Goal: Transaction & Acquisition: Purchase product/service

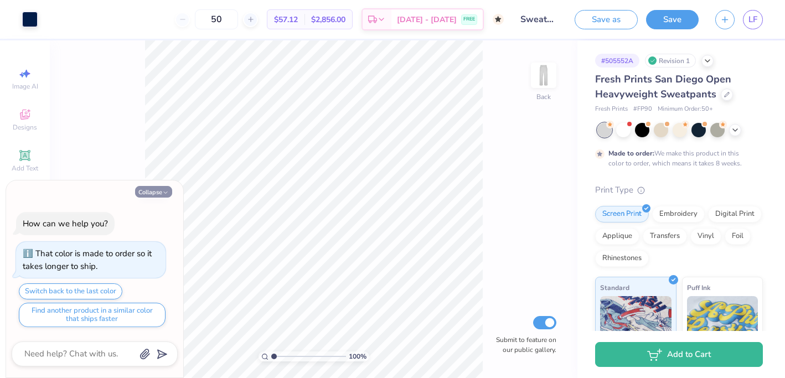
click at [153, 188] on button "Collapse" at bounding box center [153, 192] width 37 height 12
type textarea "x"
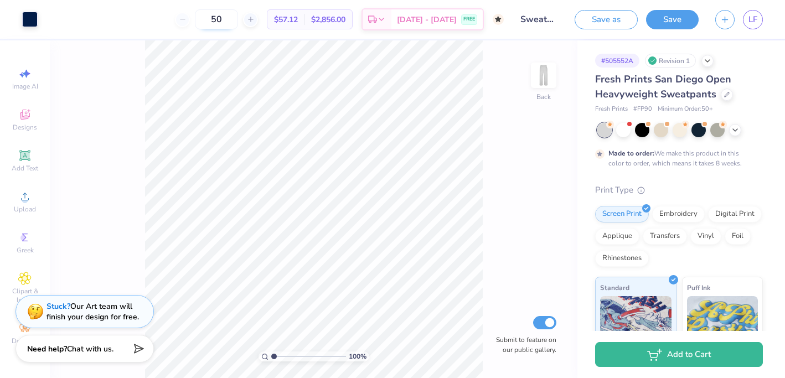
click at [233, 23] on input "50" at bounding box center [216, 19] width 43 height 20
type input "5"
type input "50"
click at [747, 11] on link "LF" at bounding box center [753, 19] width 20 height 19
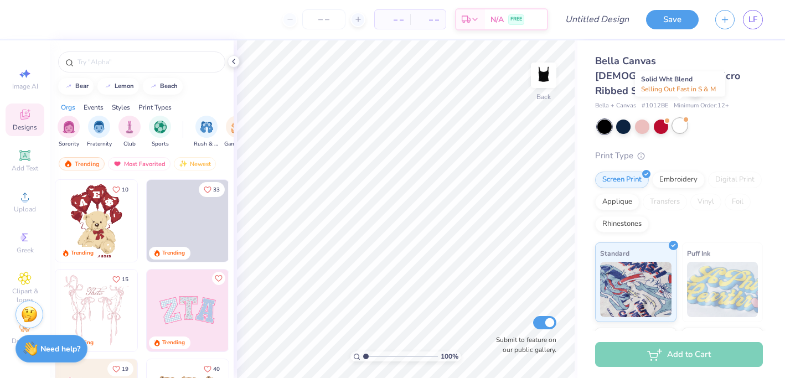
click at [685, 118] on div at bounding box center [680, 125] width 14 height 14
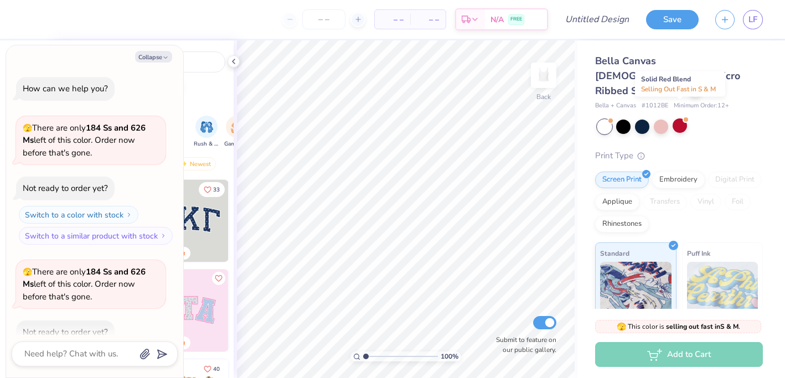
scroll to position [61, 0]
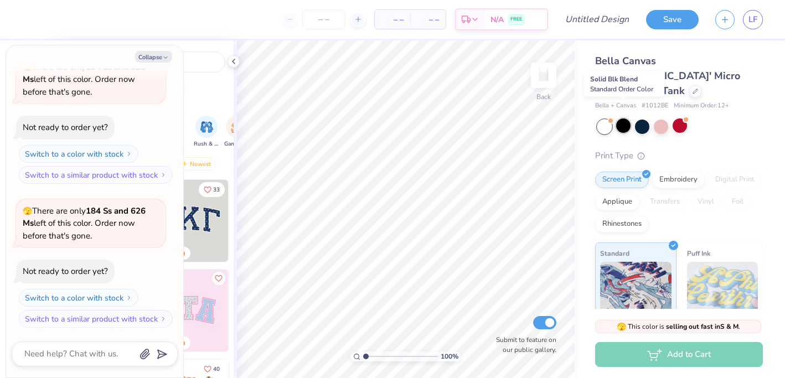
click at [623, 118] on div at bounding box center [623, 125] width 14 height 14
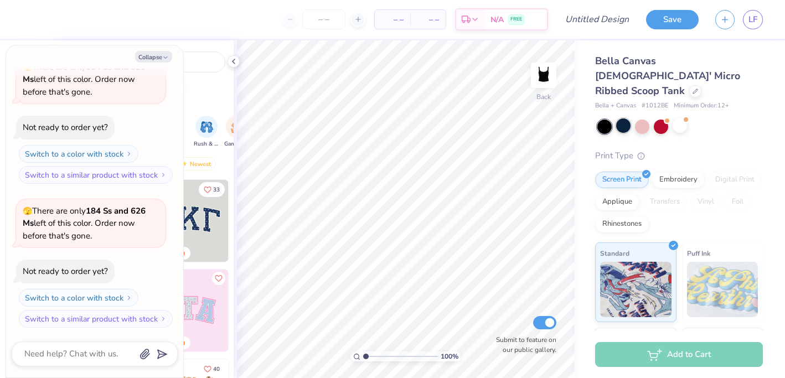
click at [626, 118] on div at bounding box center [623, 125] width 14 height 14
click at [159, 58] on button "Collapse" at bounding box center [153, 57] width 37 height 12
type textarea "x"
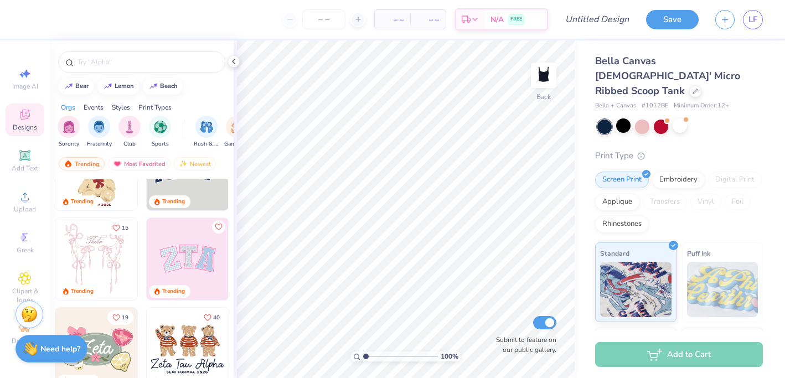
scroll to position [39, 0]
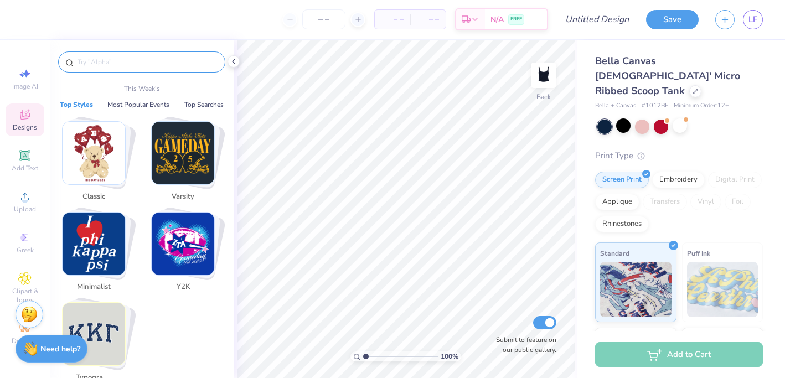
click at [102, 65] on input "text" at bounding box center [147, 61] width 142 height 11
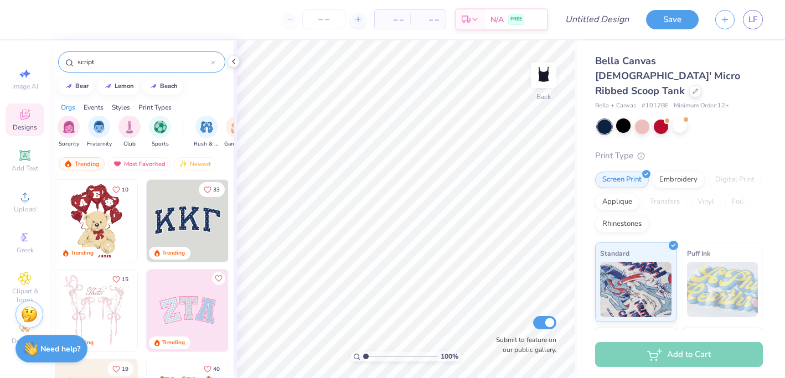
type input "script"
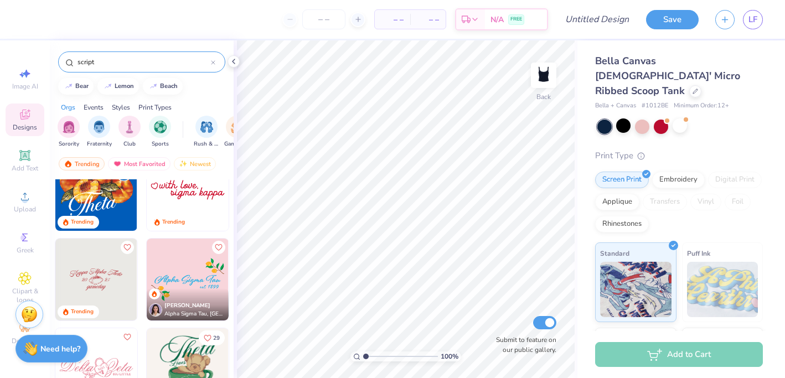
scroll to position [37, 0]
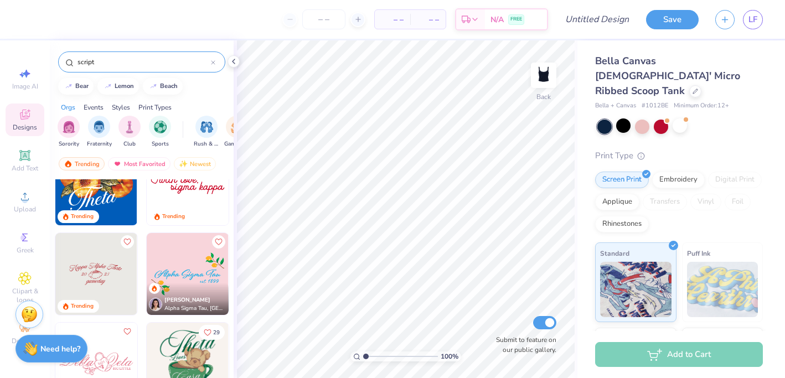
click at [113, 282] on img at bounding box center [96, 274] width 82 height 82
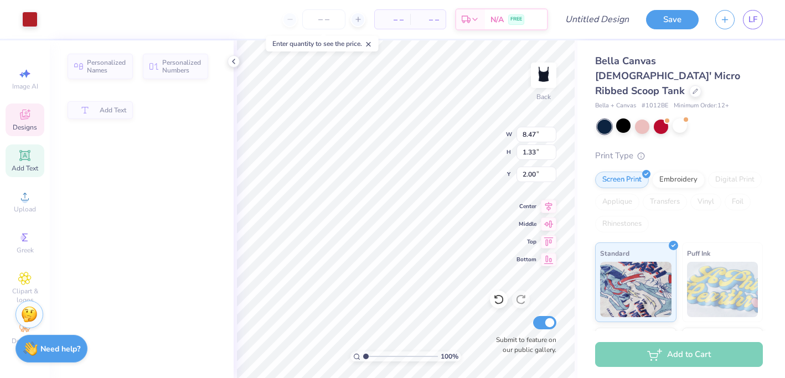
type input "1.33"
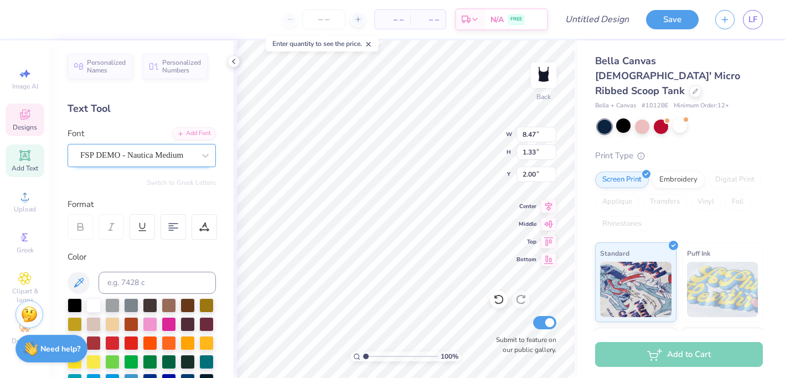
scroll to position [0, 0]
type textarea "A"
type textarea "Richmond Dance Team"
type textarea "Dance Team"
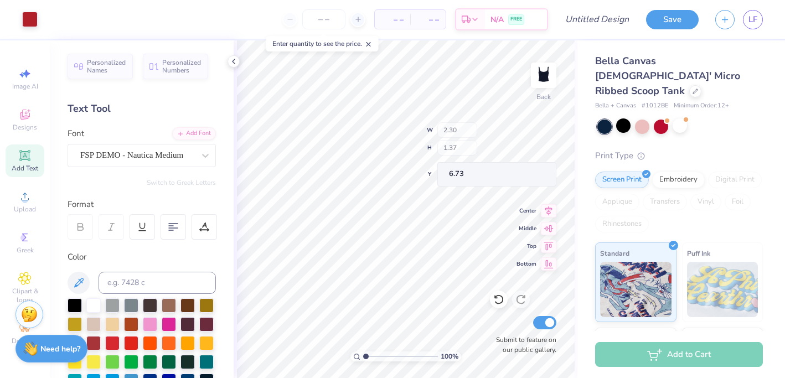
type input "6.73"
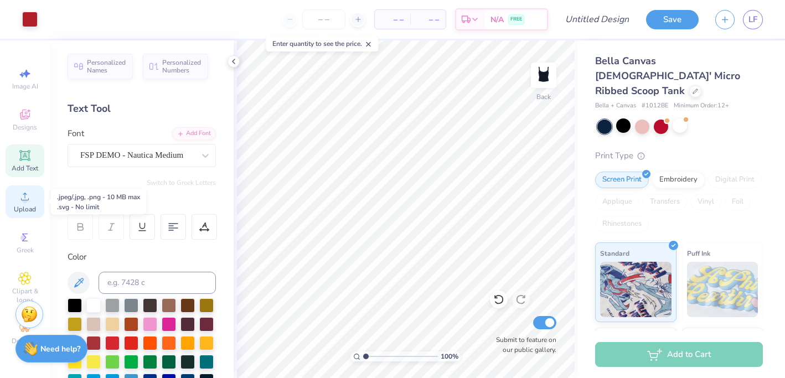
click at [21, 206] on span "Upload" at bounding box center [25, 209] width 22 height 9
click at [27, 106] on div "Designs" at bounding box center [25, 120] width 39 height 33
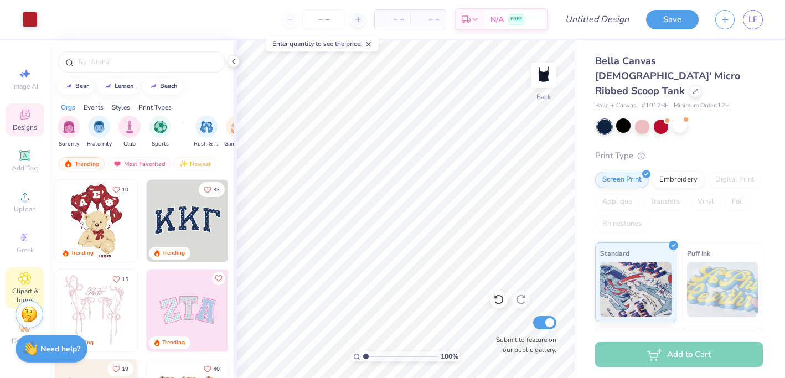
click at [19, 283] on icon at bounding box center [24, 278] width 13 height 13
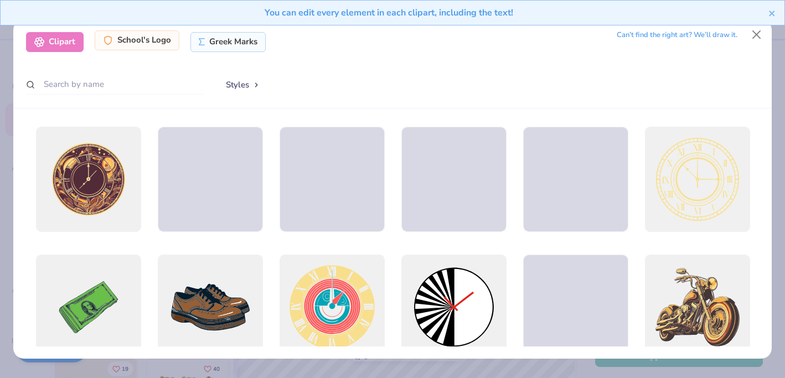
click at [154, 38] on div "School's Logo" at bounding box center [137, 40] width 85 height 20
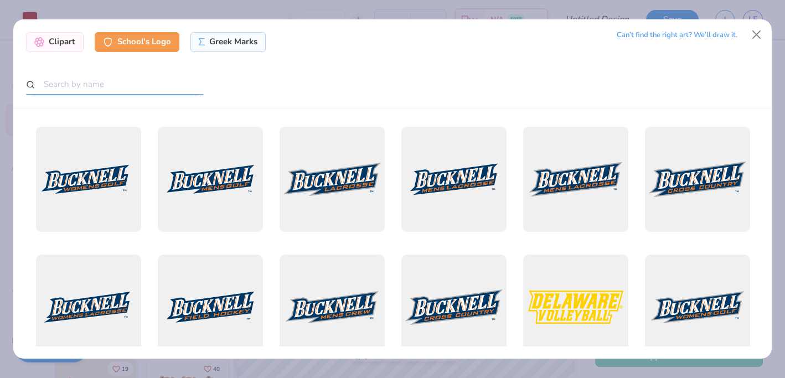
click at [147, 84] on input "text" at bounding box center [114, 84] width 177 height 20
type input "richmond"
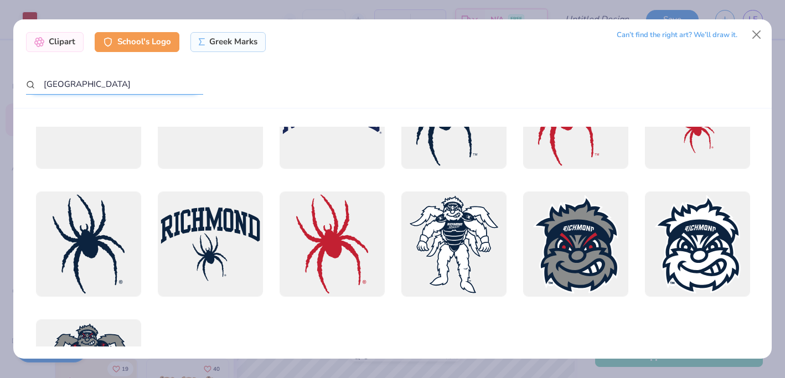
scroll to position [469, 0]
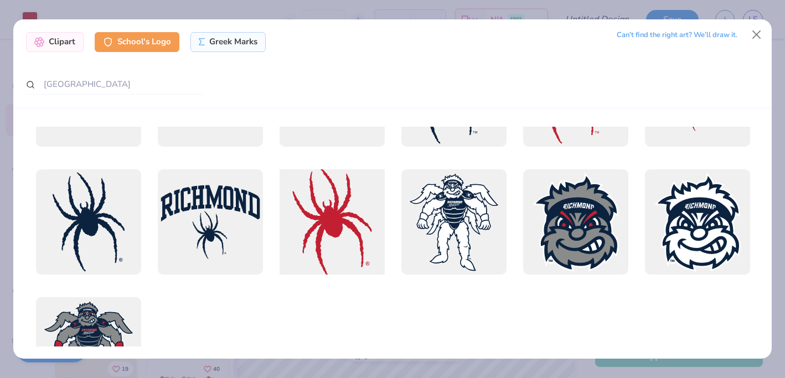
click at [338, 221] on div at bounding box center [332, 222] width 116 height 116
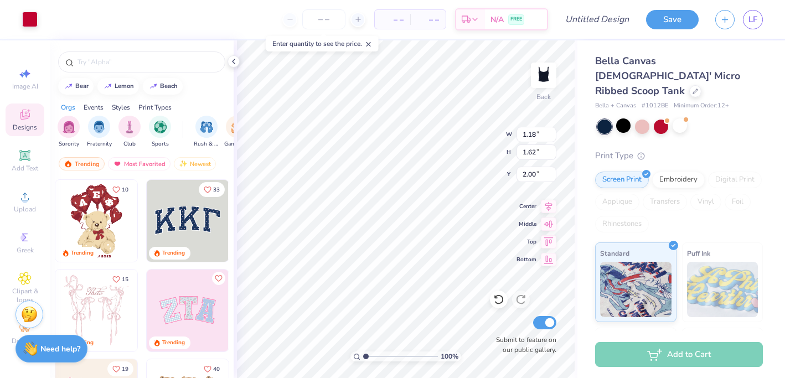
type input "1.18"
type input "1.62"
type input "3.15"
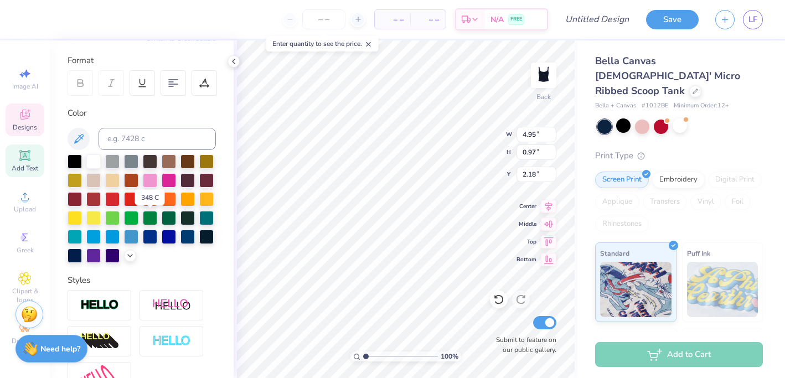
scroll to position [146, 0]
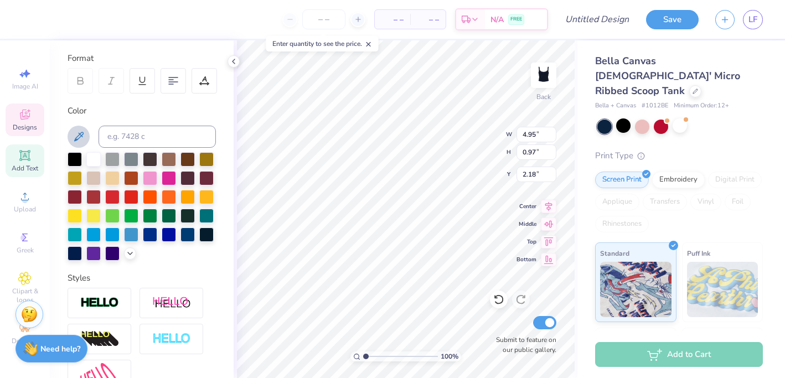
click at [81, 135] on icon at bounding box center [78, 136] width 9 height 9
click at [78, 137] on icon at bounding box center [78, 136] width 13 height 13
type input "0.91"
type input "0.52"
type input "3.60"
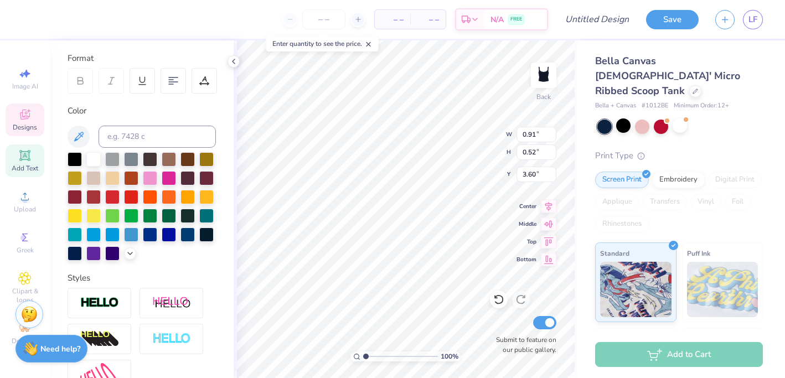
type input "0.80"
type input "0.54"
type input "3.42"
click at [80, 133] on icon at bounding box center [78, 136] width 9 height 9
type input "0.98"
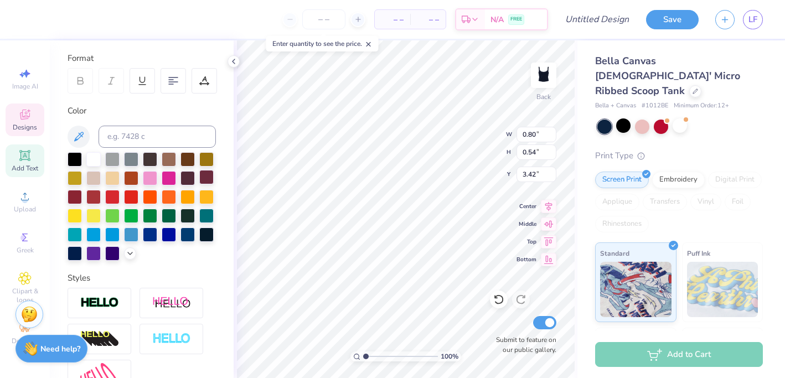
type input "0.52"
type input "3.48"
type input "3.44"
type input "0.98"
type input "3.44"
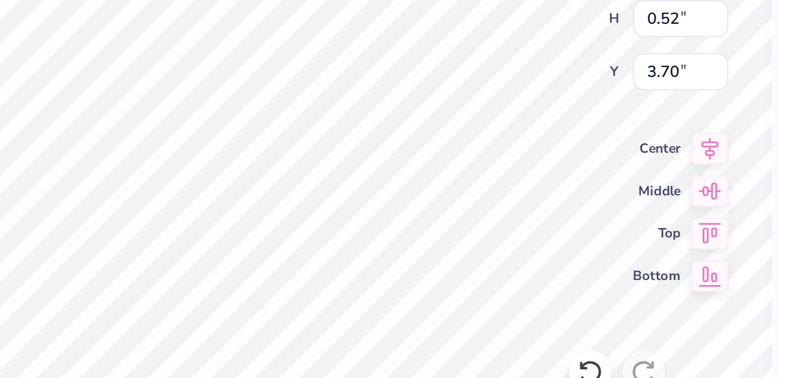
type input "3.70"
type input "0.98"
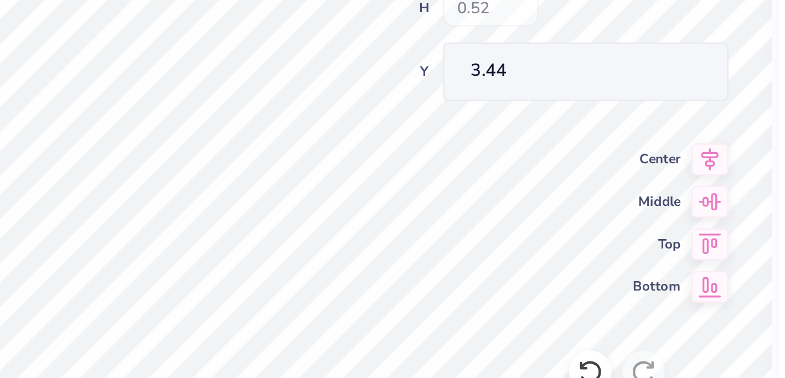
type input "3.70"
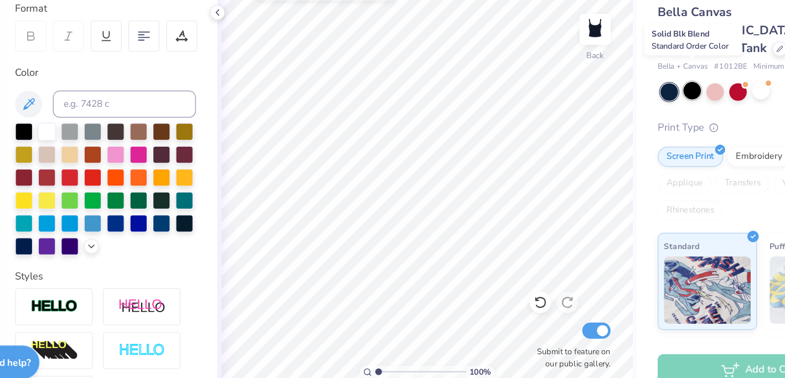
click at [621, 118] on div at bounding box center [623, 125] width 14 height 14
click at [625, 118] on div at bounding box center [623, 125] width 14 height 14
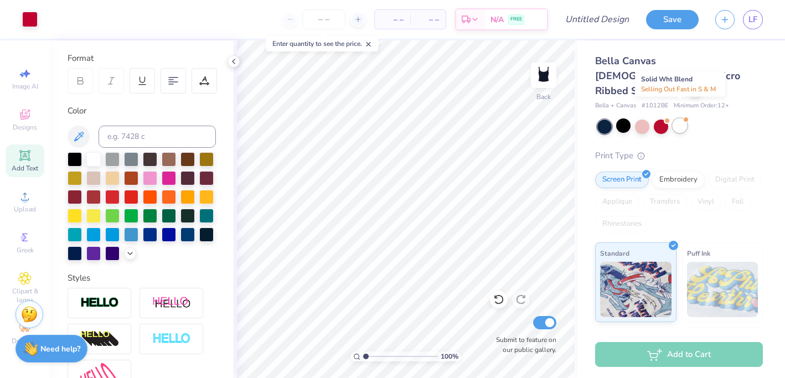
click at [679, 118] on div at bounding box center [680, 125] width 14 height 14
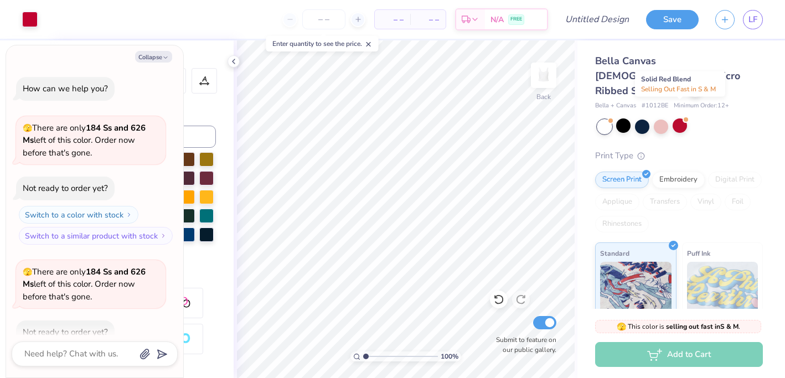
scroll to position [205, 0]
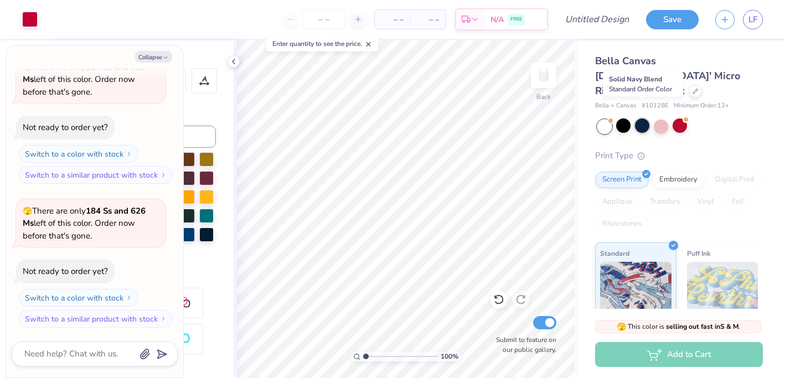
click at [644, 118] on div at bounding box center [642, 125] width 14 height 14
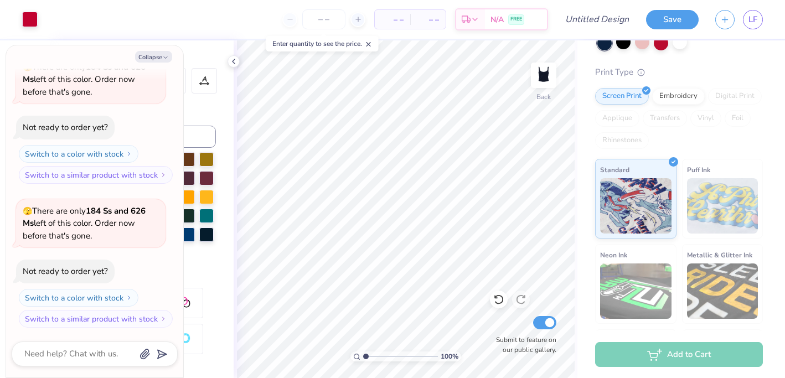
scroll to position [147, 0]
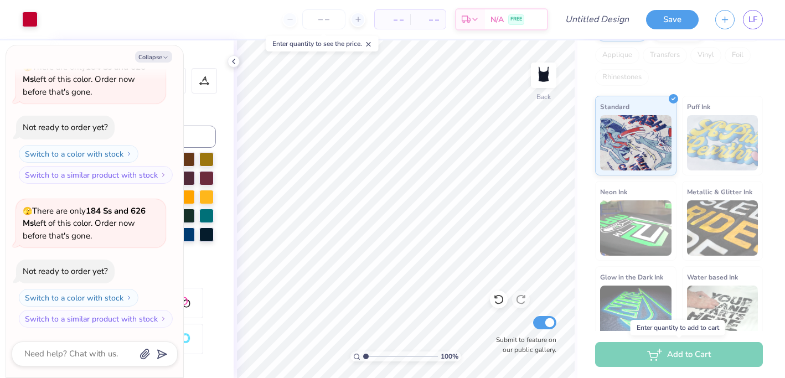
click at [638, 353] on div "Add to Cart" at bounding box center [679, 354] width 168 height 25
click at [154, 56] on button "Collapse" at bounding box center [153, 57] width 37 height 12
type textarea "x"
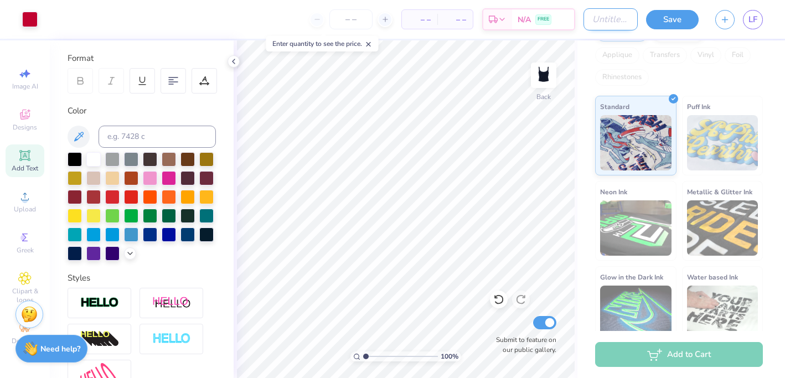
click at [598, 18] on input "Design Title" at bounding box center [610, 19] width 54 height 22
type input "Tank Top"
click at [685, 55] on div "Screen Print Embroidery Digital Print Applique Transfers Vinyl Foil Rhinestones" at bounding box center [679, 55] width 168 height 61
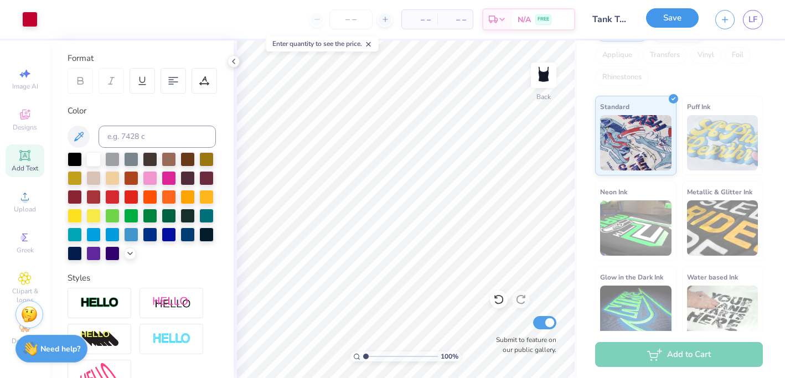
click at [681, 20] on button "Save" at bounding box center [672, 17] width 53 height 19
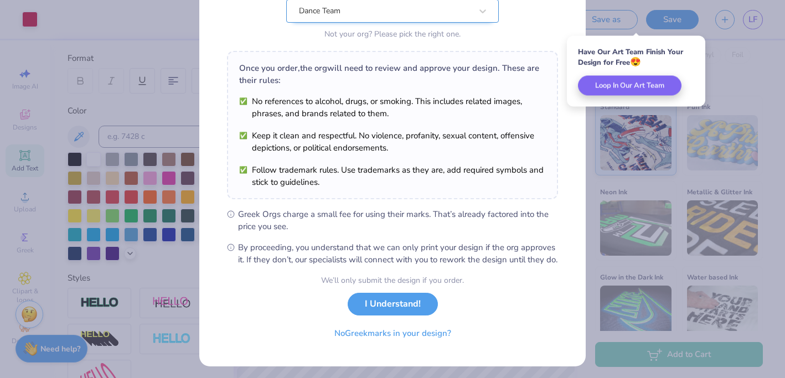
scroll to position [140, 0]
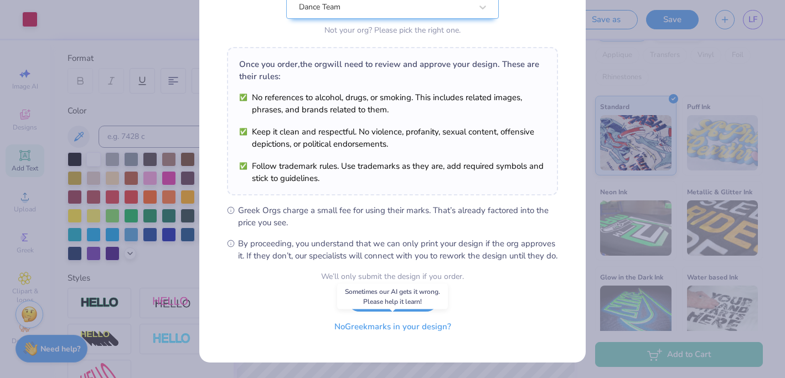
click at [440, 333] on button "No Greek marks in your design?" at bounding box center [393, 327] width 136 height 23
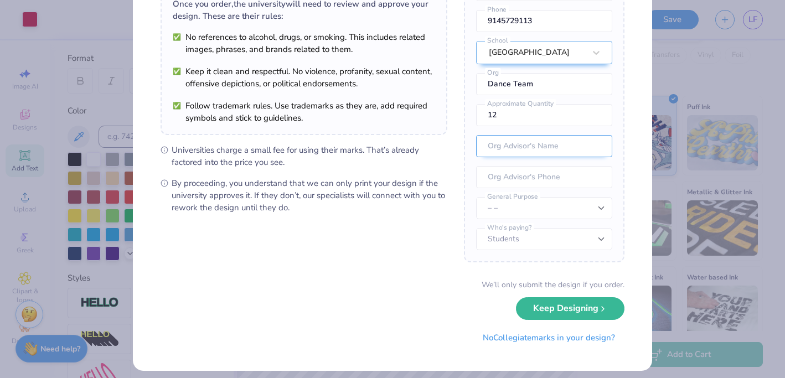
scroll to position [104, 0]
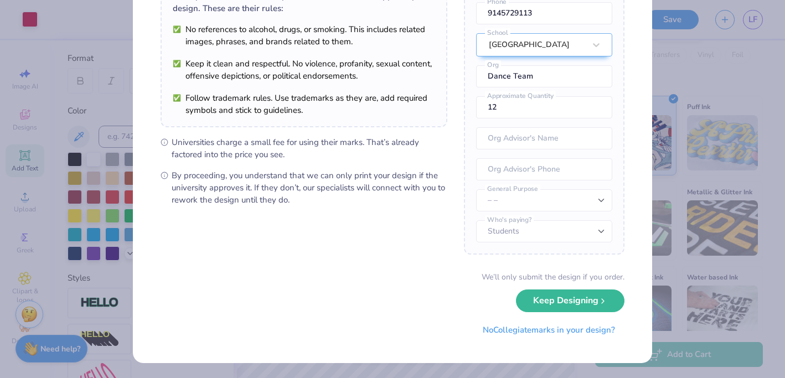
click at [89, 254] on div "University Trademarks Found Great news! We’re licensed with over 250 schools. 🥳…" at bounding box center [392, 189] width 785 height 378
click at [585, 299] on button "Keep Designing" at bounding box center [570, 298] width 109 height 23
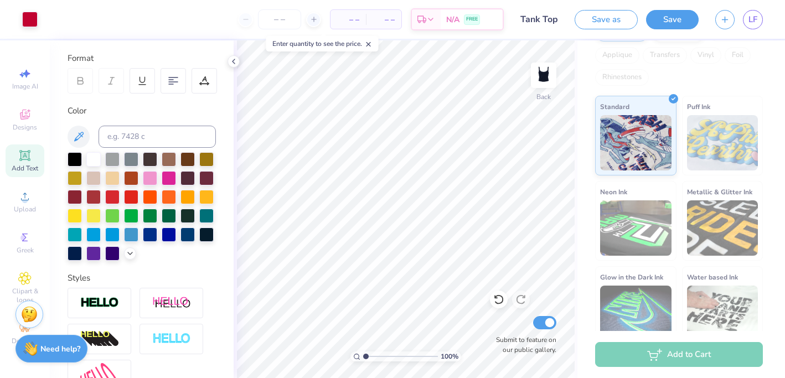
scroll to position [0, 0]
click at [362, 14] on div "– – Per Item" at bounding box center [347, 19] width 35 height 19
click at [355, 18] on span "– –" at bounding box center [348, 20] width 22 height 12
click at [380, 18] on span "– –" at bounding box center [384, 20] width 22 height 12
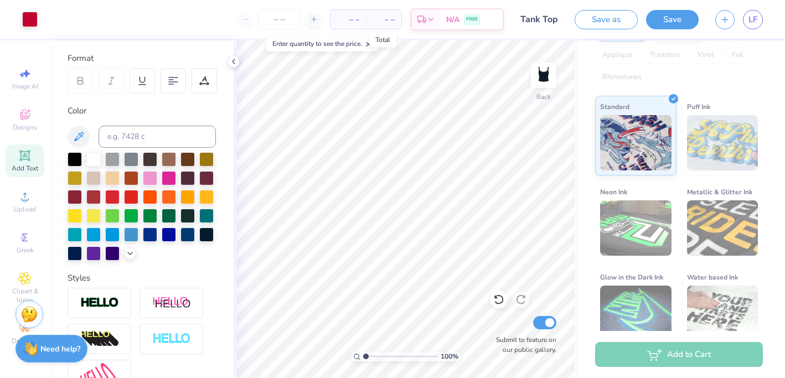
click at [395, 18] on div "– – Total" at bounding box center [383, 19] width 35 height 19
click at [330, 18] on div "– – Per Item – – Total" at bounding box center [366, 19] width 72 height 20
click at [344, 18] on span "– –" at bounding box center [348, 20] width 22 height 12
click at [283, 17] on input "number" at bounding box center [279, 19] width 43 height 20
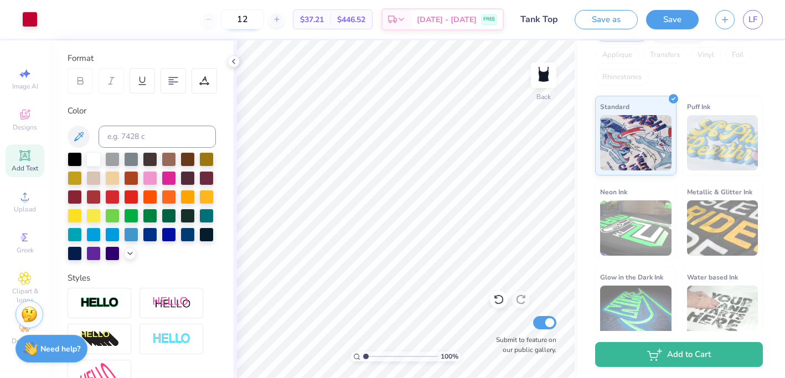
type input "1"
type input "8"
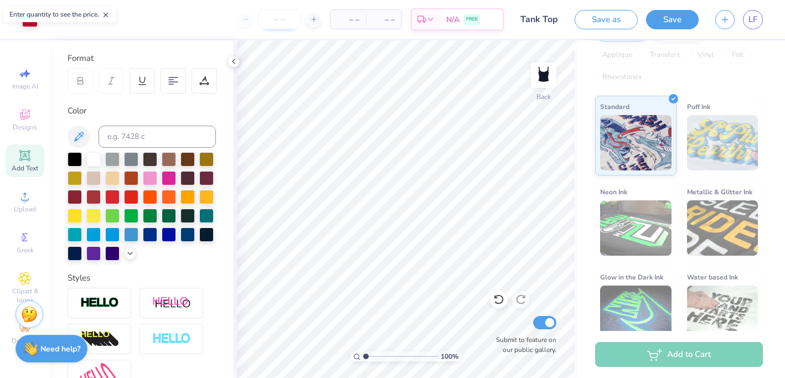
type input "4"
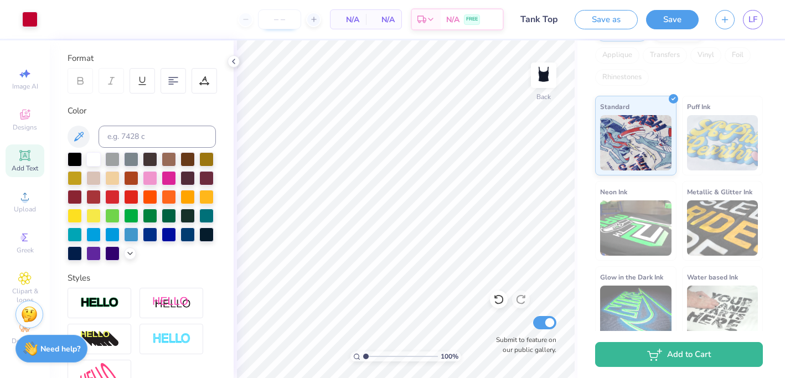
type input "5"
type input "6"
type input "7"
type input "12"
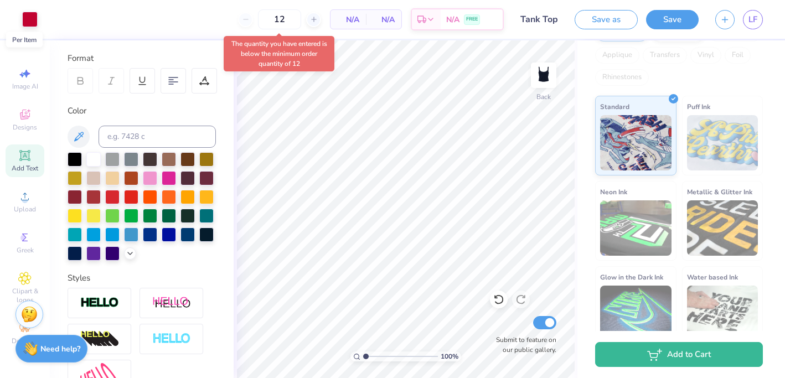
click at [354, 19] on span "N/A" at bounding box center [348, 20] width 22 height 12
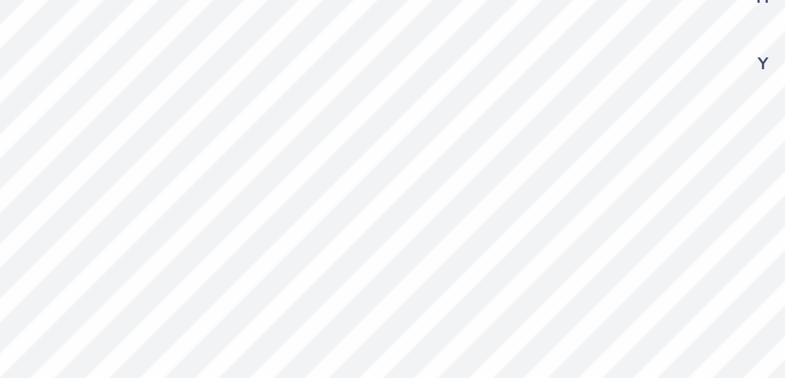
type textarea "2"
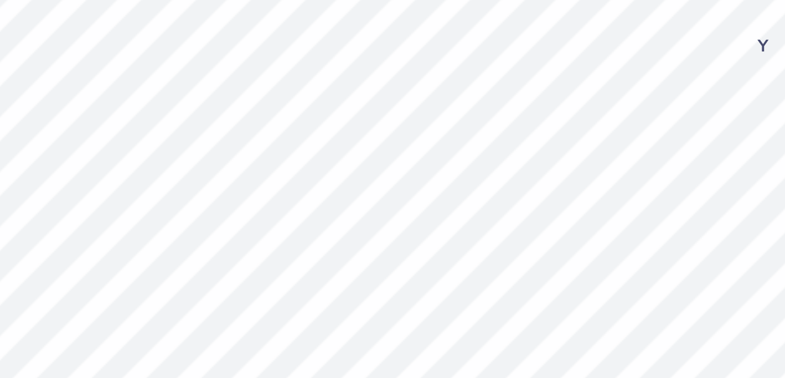
type textarea "UR"
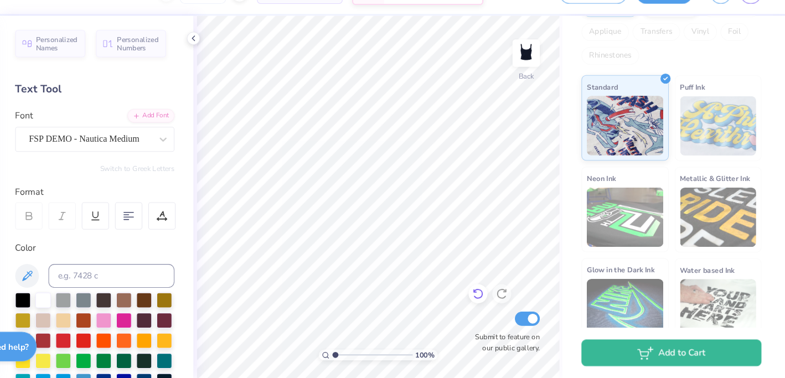
click at [498, 299] on icon at bounding box center [498, 299] width 11 height 11
